Goal: Check status: Check status

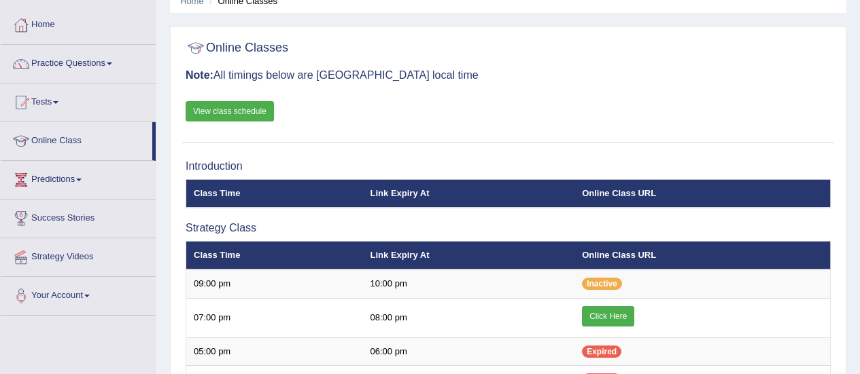
scroll to position [68, 0]
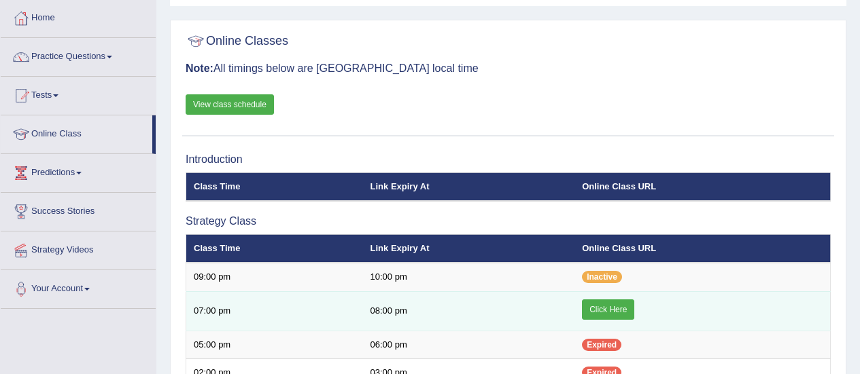
click at [604, 307] on link "Click Here" at bounding box center [608, 310] width 52 height 20
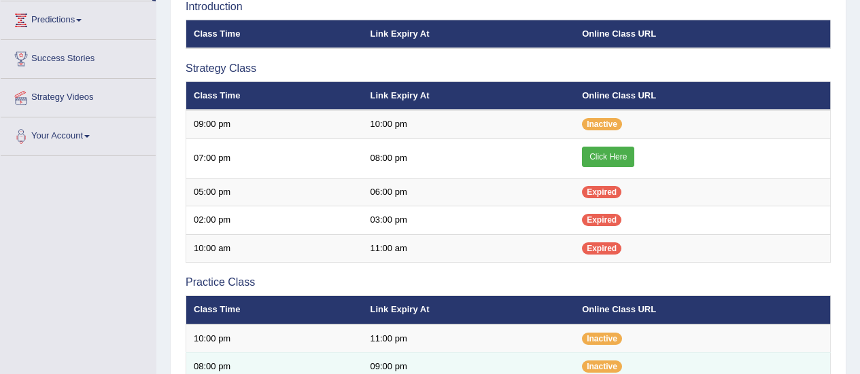
scroll to position [204, 0]
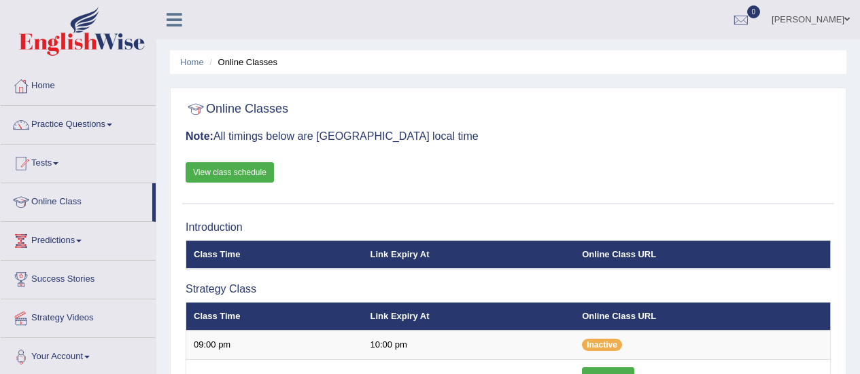
scroll to position [204, 0]
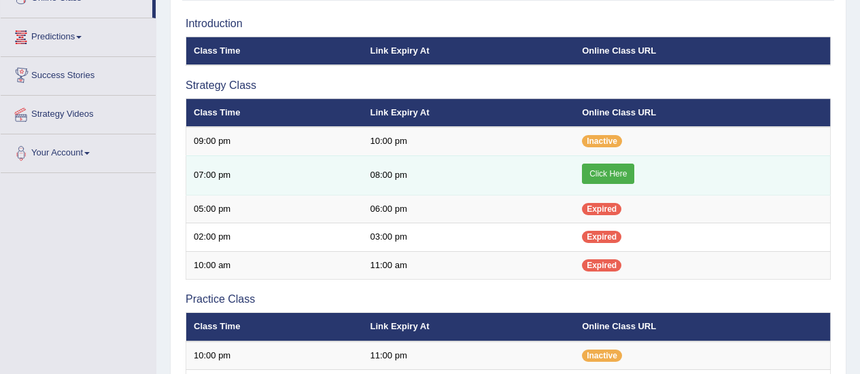
click at [595, 173] on link "Click Here" at bounding box center [608, 174] width 52 height 20
click at [612, 175] on link "Click Here" at bounding box center [608, 174] width 52 height 20
click at [619, 175] on link "Click Here" at bounding box center [608, 174] width 52 height 20
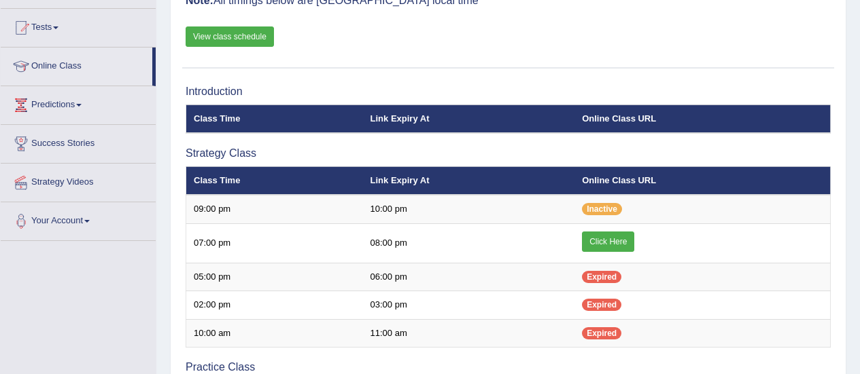
scroll to position [204, 0]
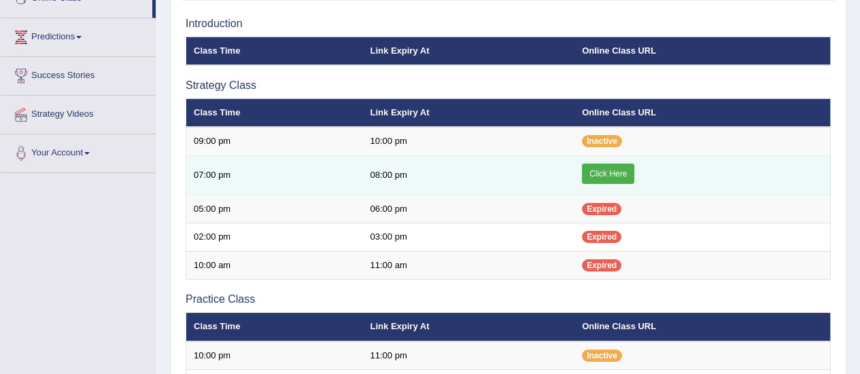
click at [623, 171] on link "Click Here" at bounding box center [608, 174] width 52 height 20
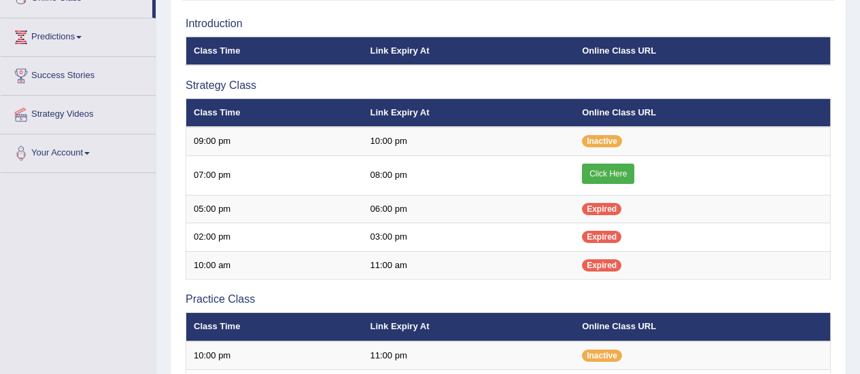
scroll to position [204, 0]
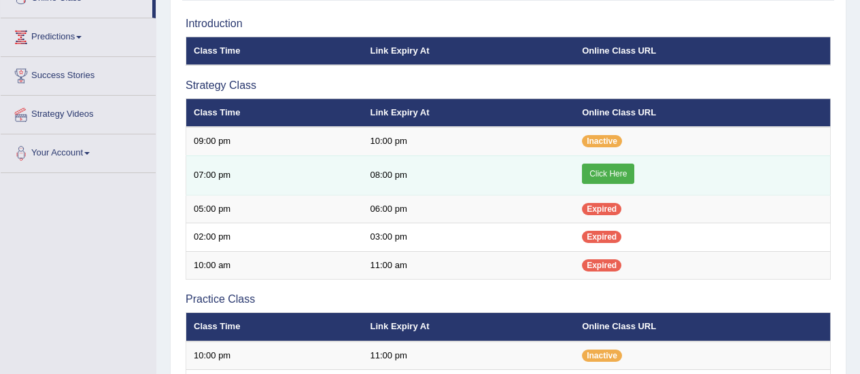
scroll to position [204, 0]
click at [597, 177] on link "Click Here" at bounding box center [608, 174] width 52 height 20
click at [612, 170] on link "Click Here" at bounding box center [608, 174] width 52 height 20
click at [587, 174] on link "Click Here" at bounding box center [608, 174] width 52 height 20
